Goal: Task Accomplishment & Management: Manage account settings

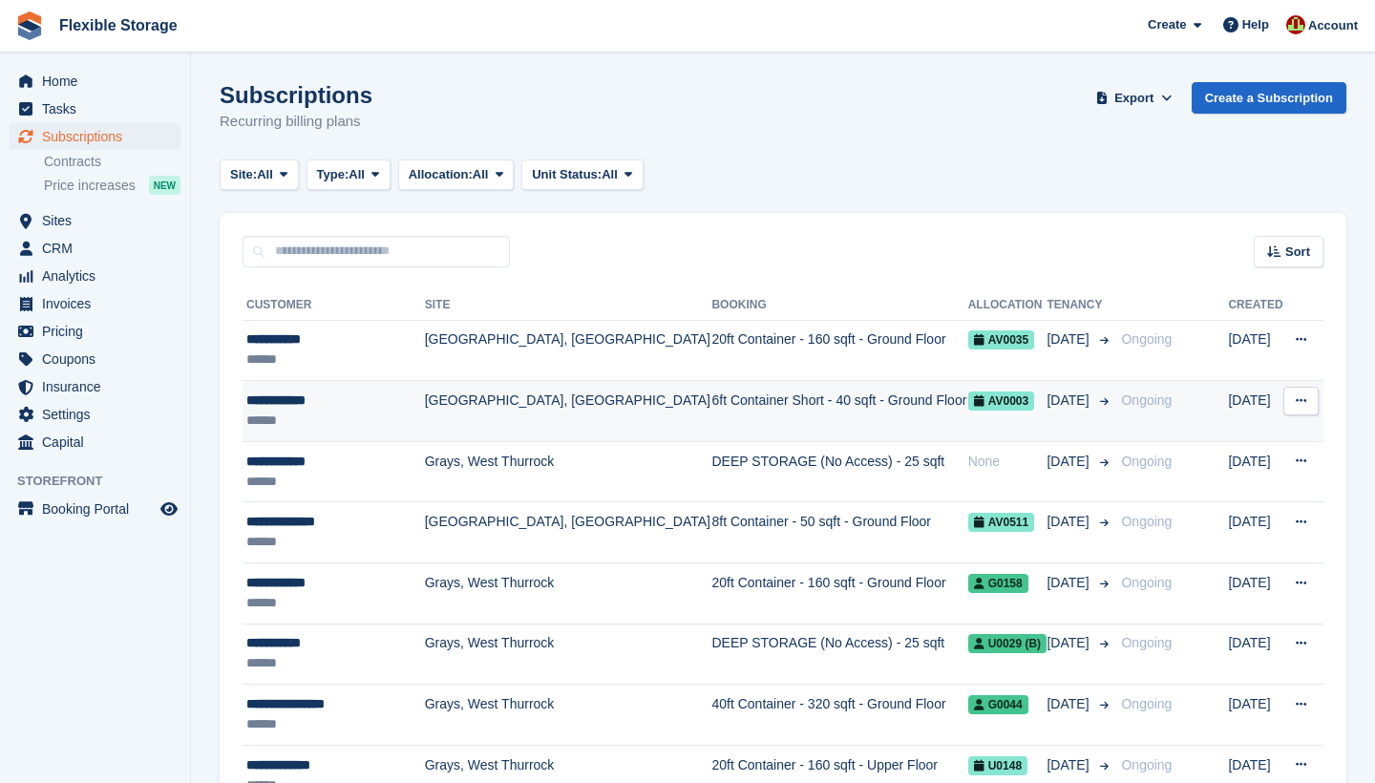
click at [746, 401] on td "6ft Container Short - 40 sqft - Ground Floor" at bounding box center [839, 411] width 256 height 61
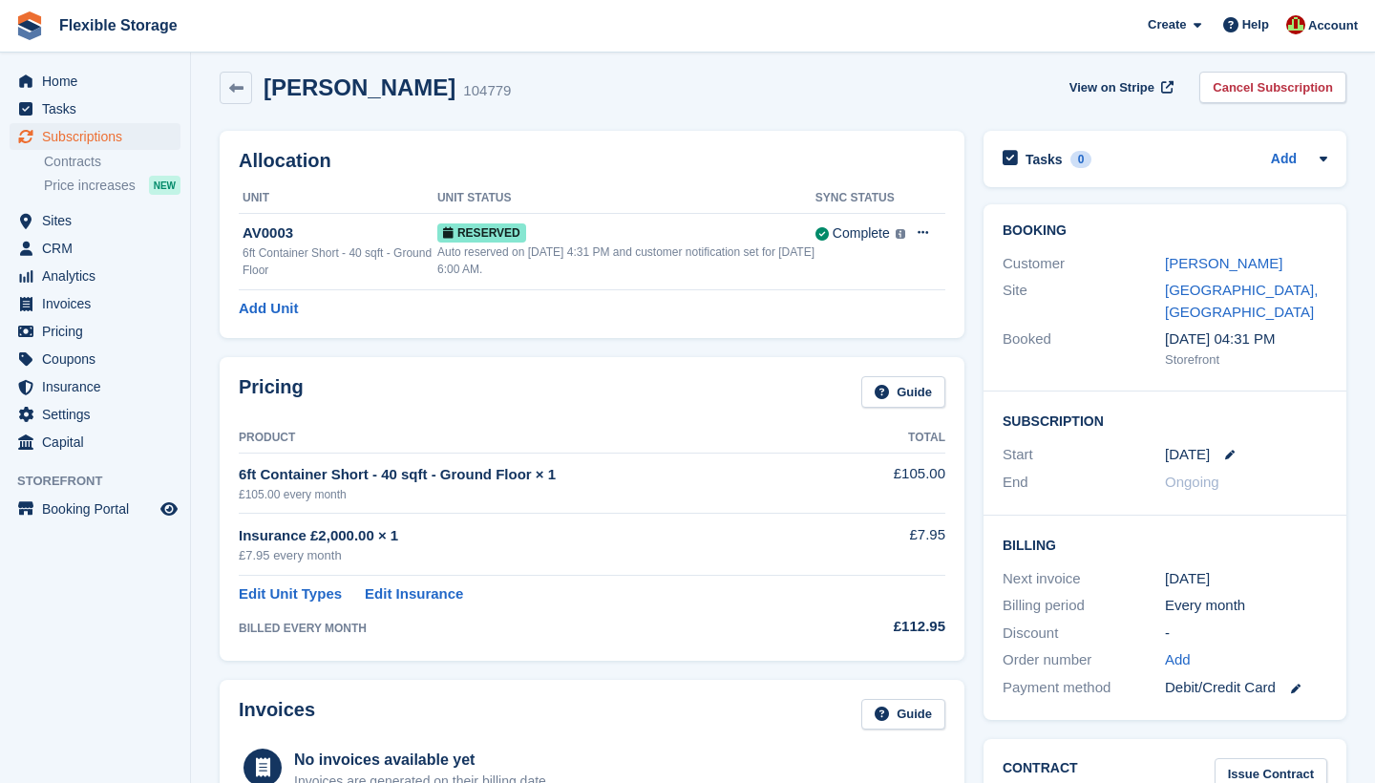
scroll to position [10, 0]
click at [1212, 257] on link "danny clarke" at bounding box center [1223, 264] width 117 height 16
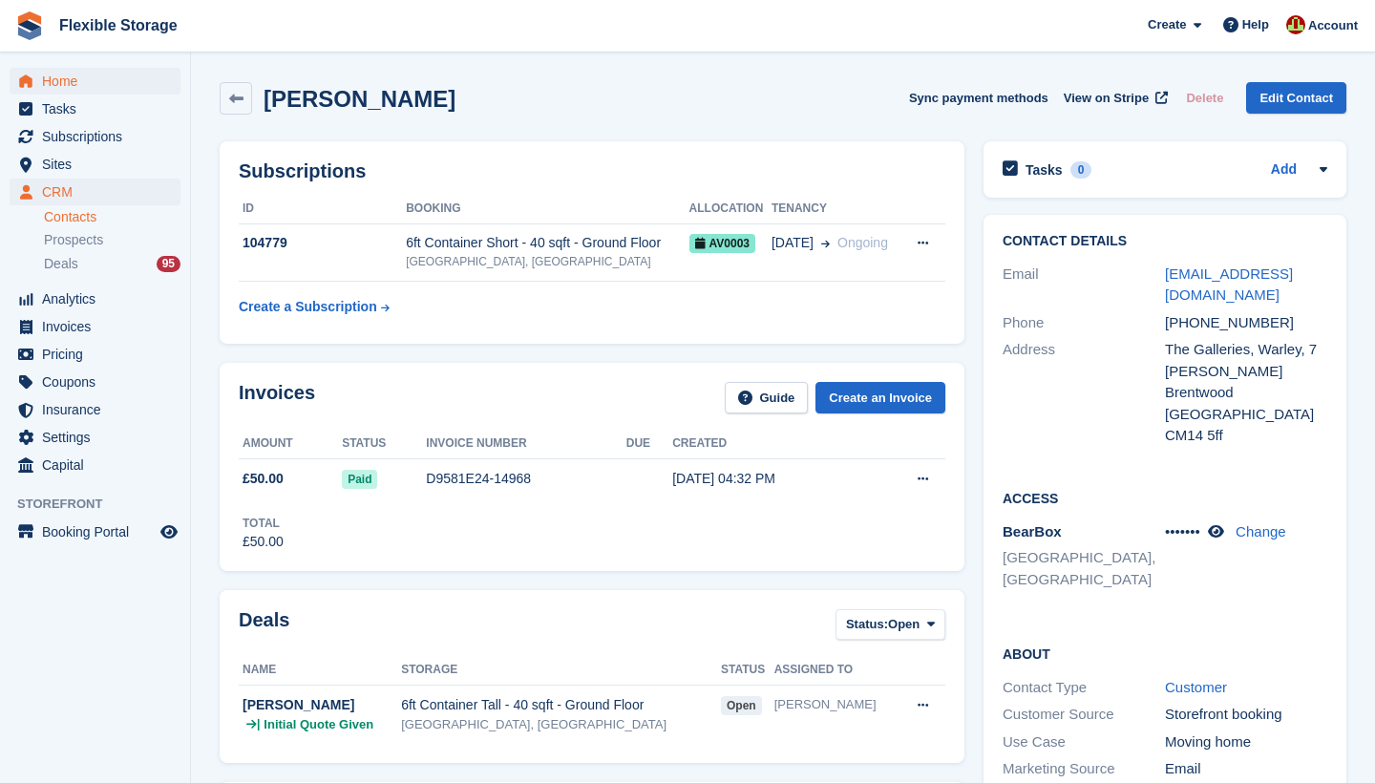
click at [101, 87] on span "Home" at bounding box center [99, 81] width 115 height 27
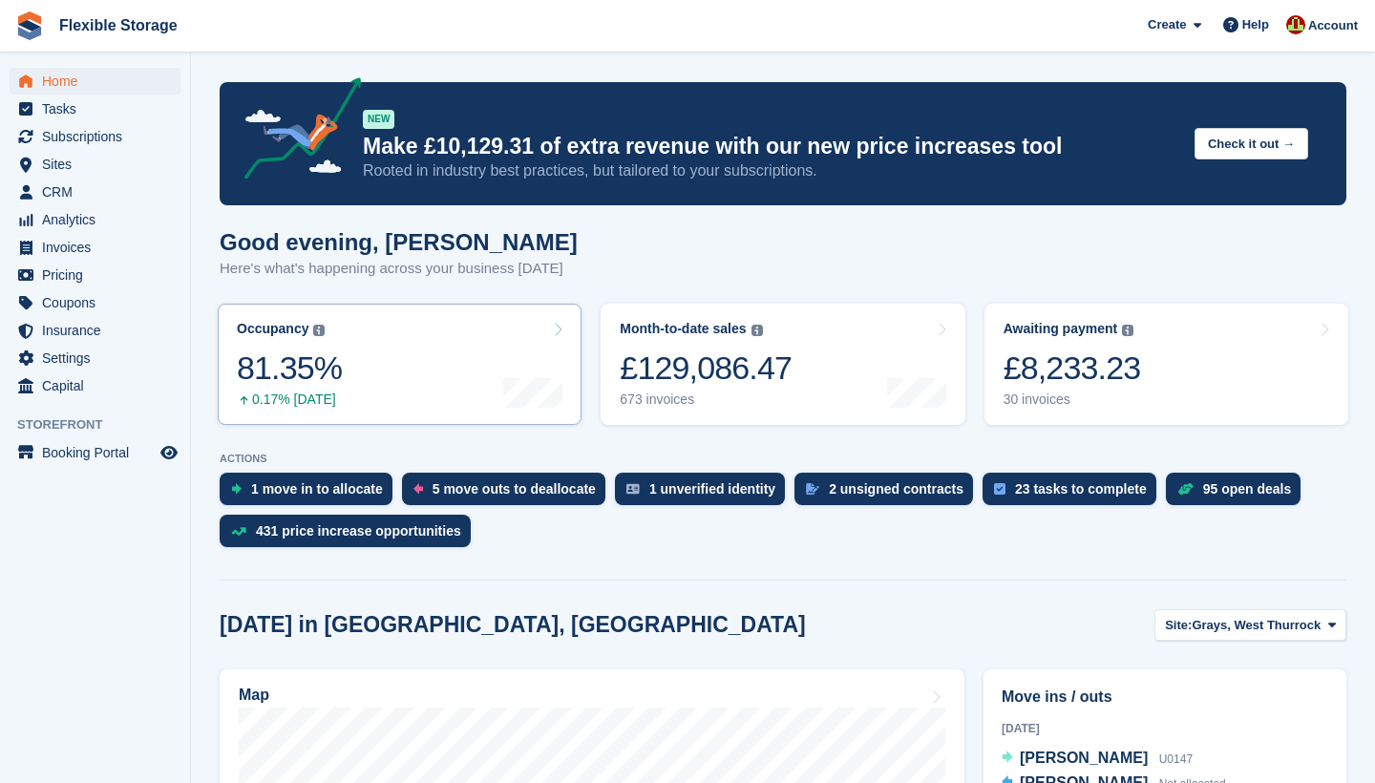
click at [445, 411] on link "Occupancy The percentage of all currently allocated units in terms of area. Inc…" at bounding box center [400, 364] width 364 height 121
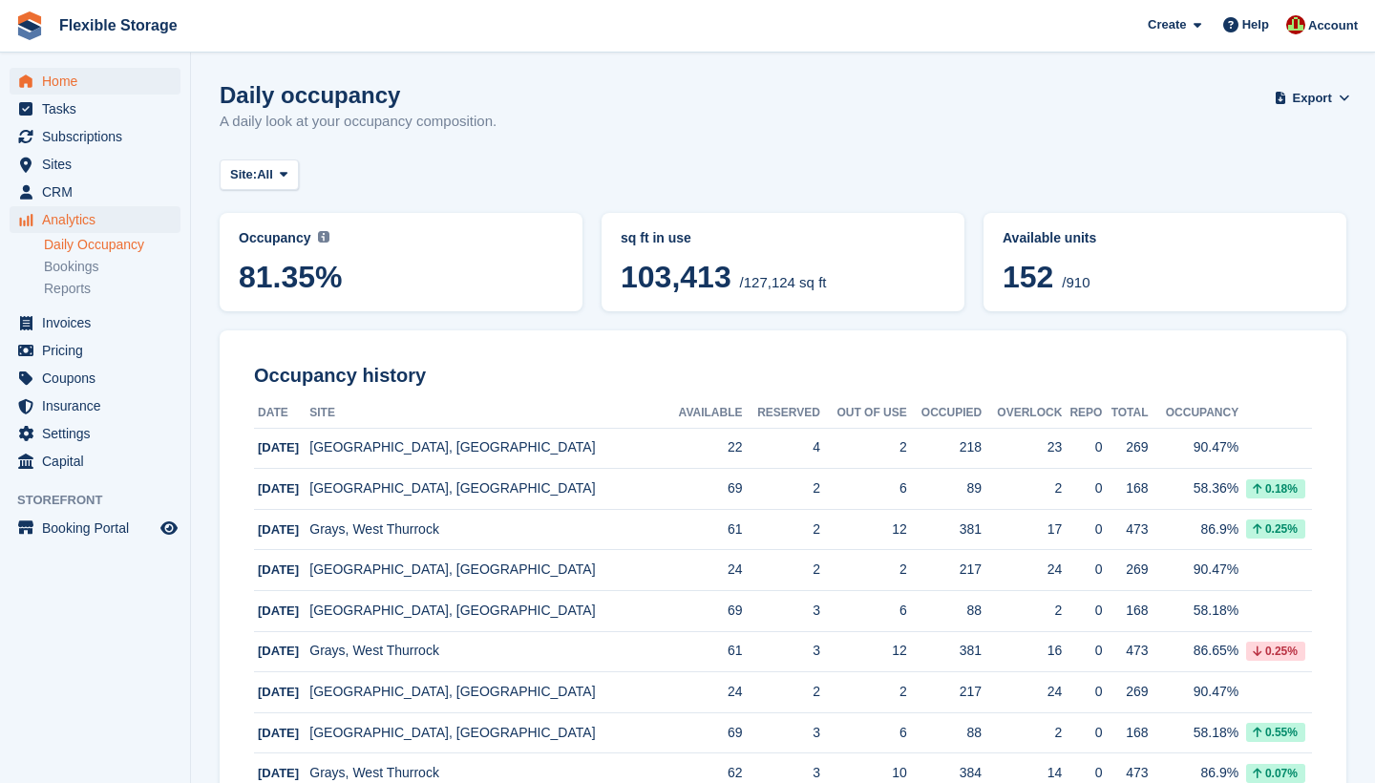
click at [91, 80] on span "Home" at bounding box center [99, 81] width 115 height 27
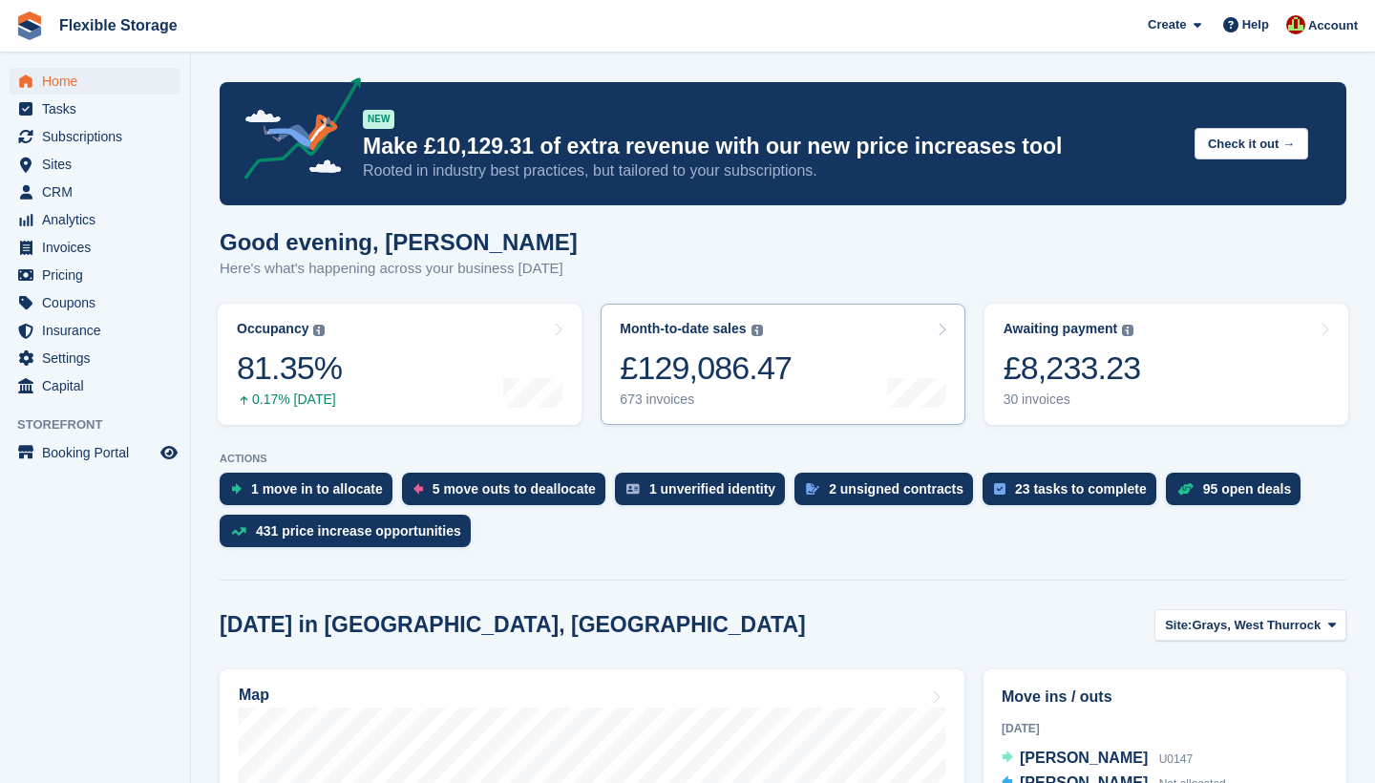
click at [840, 387] on link "Month-to-date sales The sum of all finalised invoices generated this month to d…" at bounding box center [783, 364] width 364 height 121
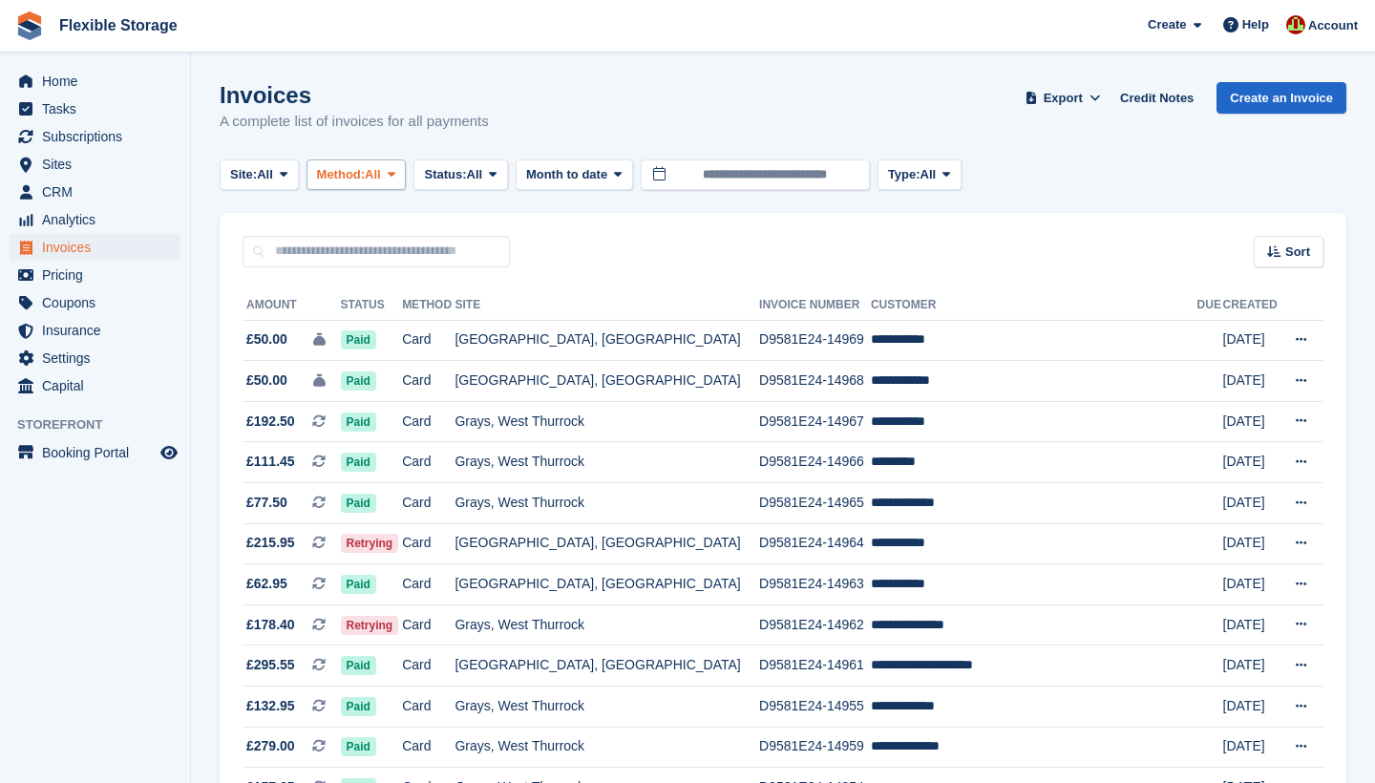
click at [381, 175] on span "All" at bounding box center [373, 174] width 16 height 19
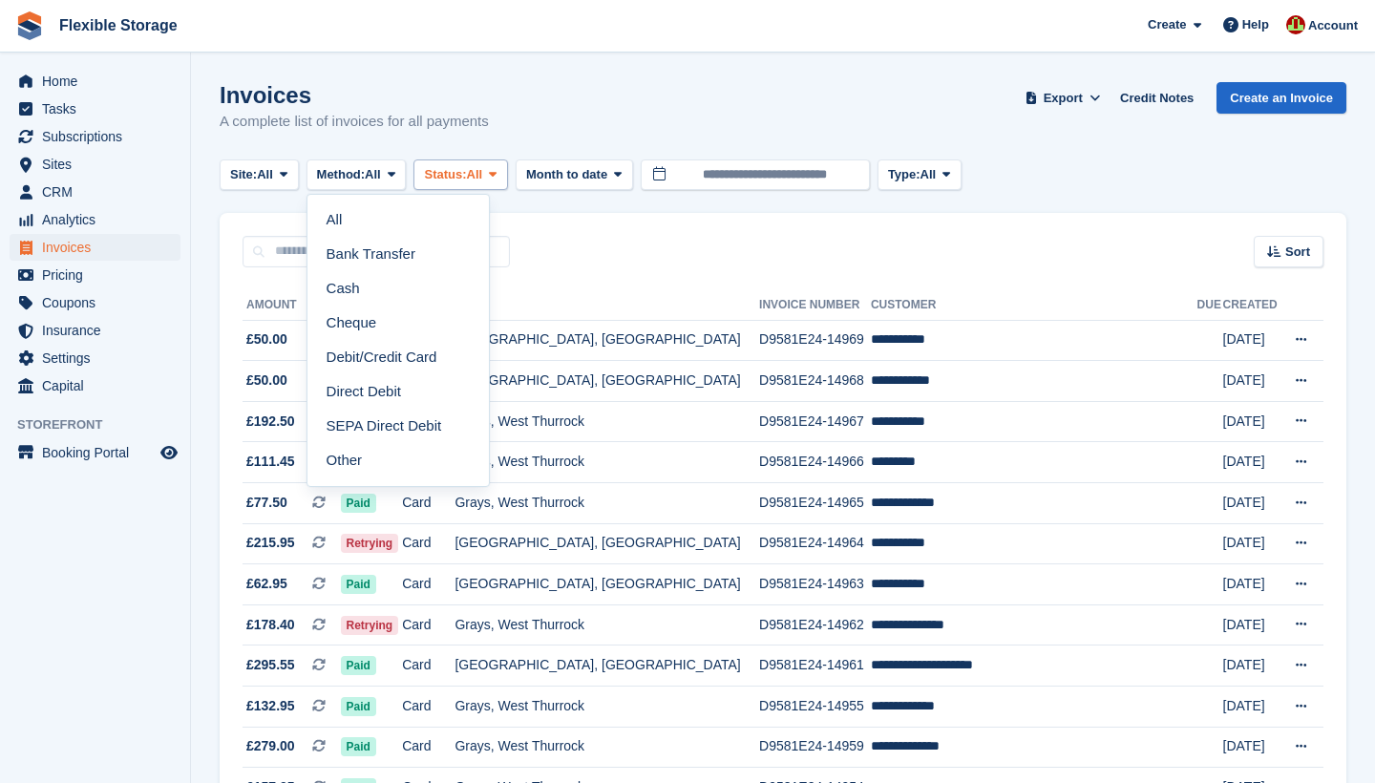
click at [483, 180] on span "All" at bounding box center [475, 174] width 16 height 19
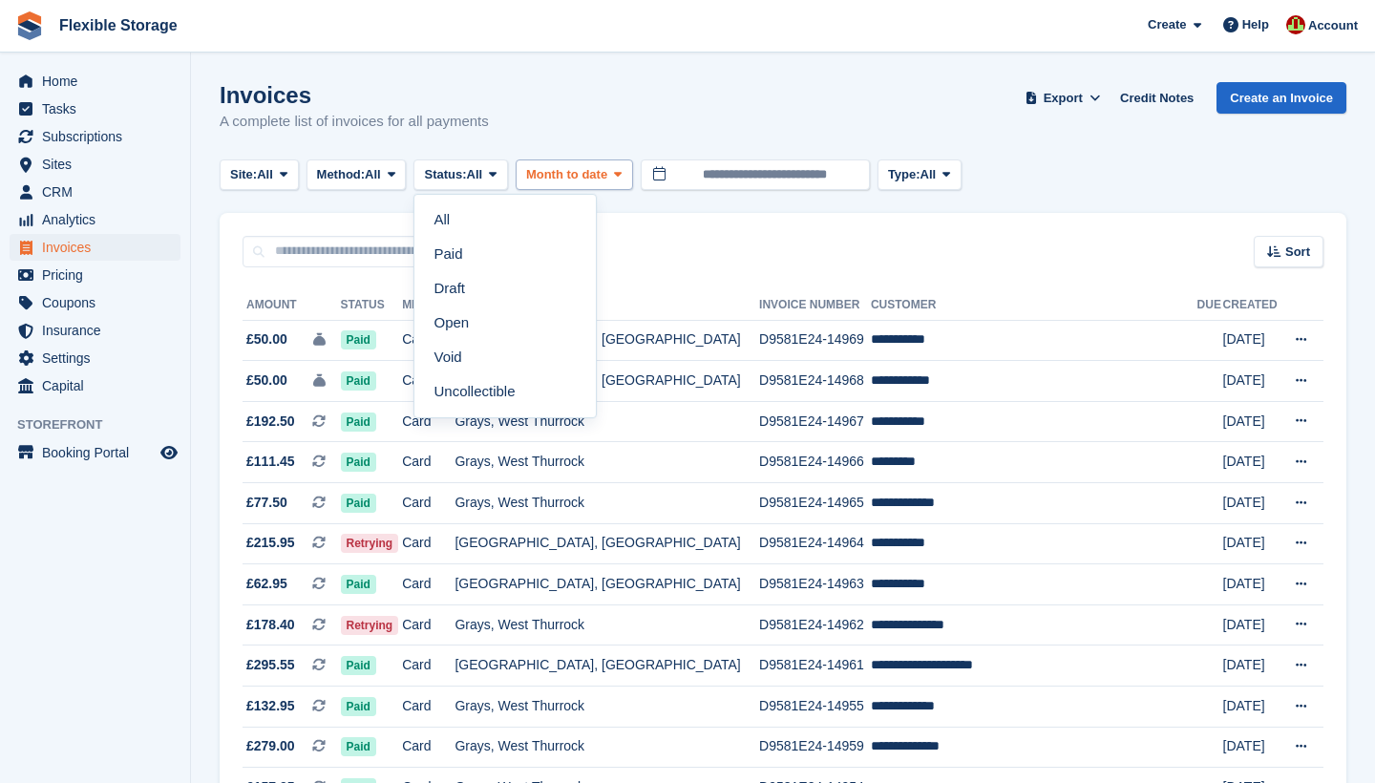
click at [605, 173] on span "Month to date" at bounding box center [566, 174] width 81 height 19
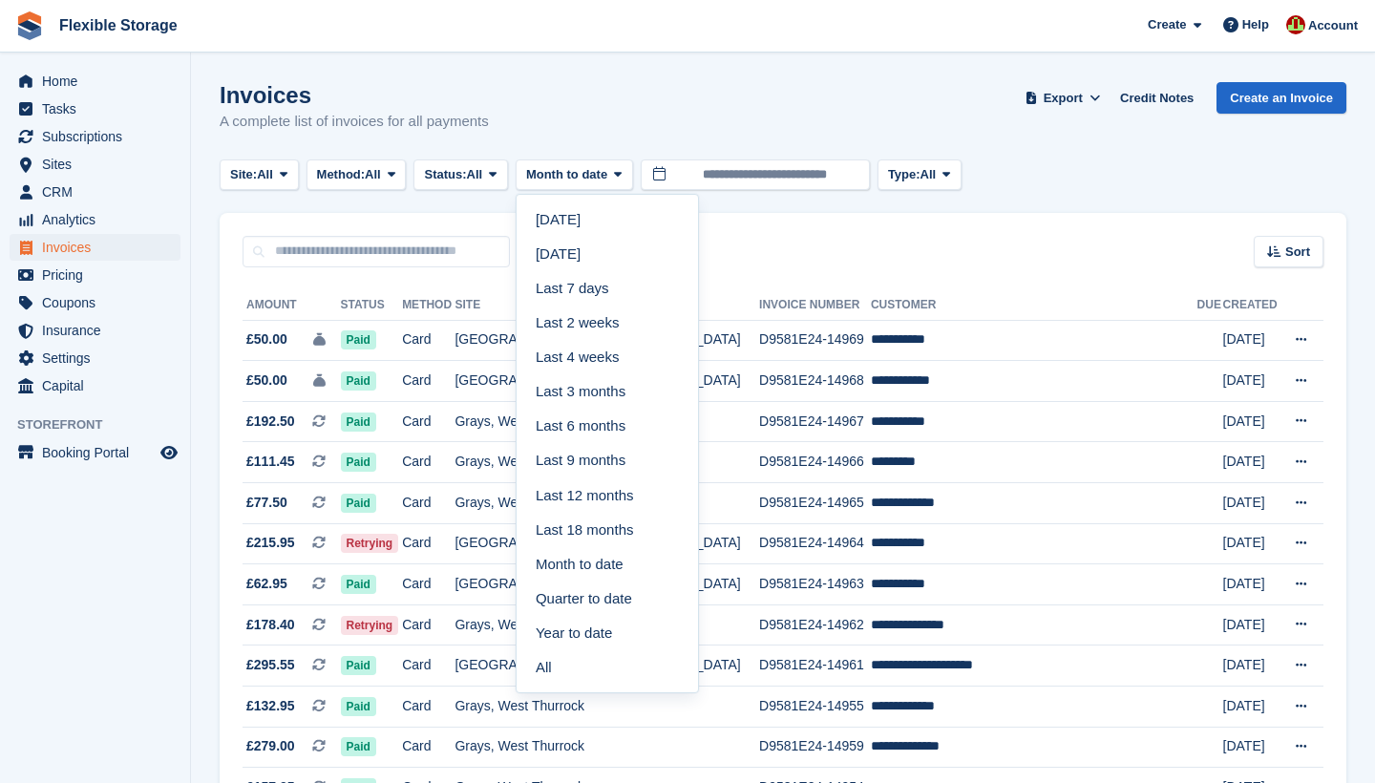
click at [776, 243] on div "Sort Sort by Date created Created (oldest first) Created (newest first)" at bounding box center [783, 240] width 1127 height 54
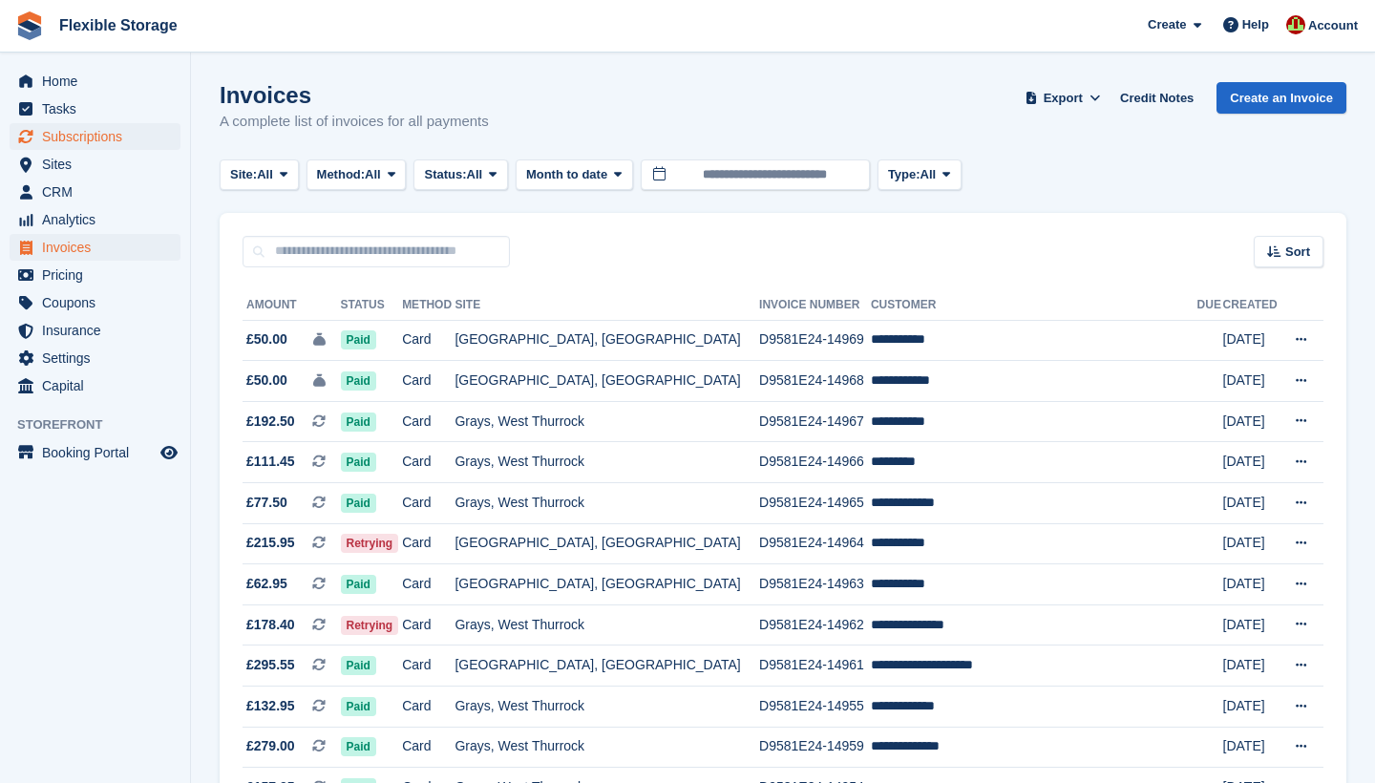
click at [80, 138] on span "Subscriptions" at bounding box center [99, 136] width 115 height 27
